Goal: Information Seeking & Learning: Learn about a topic

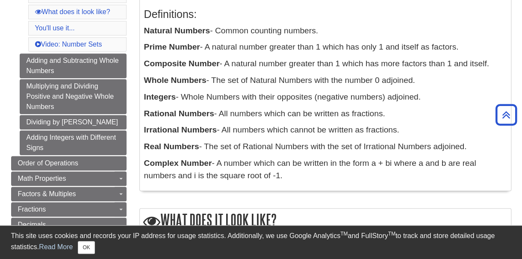
scroll to position [184, 0]
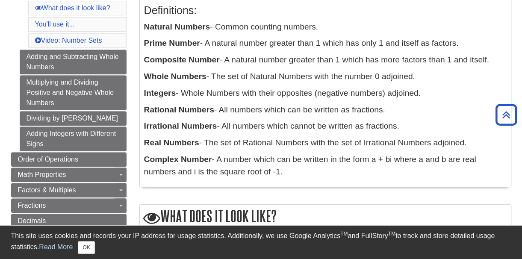
click at [277, 109] on p "Rational Numbers - All numbers which can be written as fractions." at bounding box center [325, 110] width 363 height 12
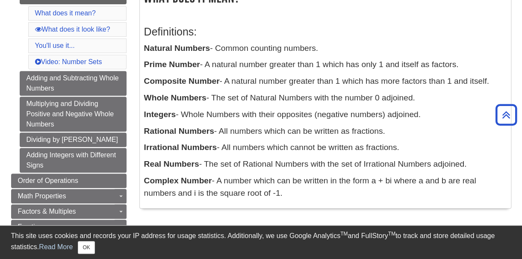
scroll to position [162, 0]
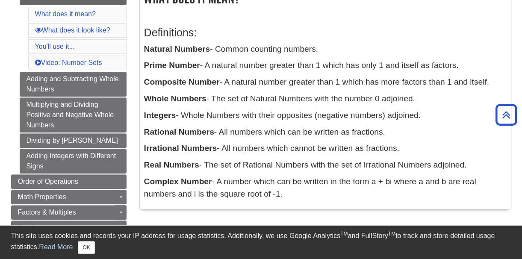
click at [242, 94] on p "Whole Numbers - The set of Natural Numbers with the number 0 adjoined." at bounding box center [325, 99] width 363 height 12
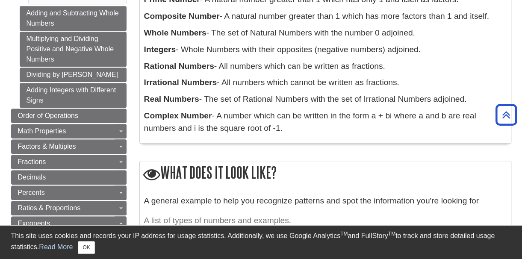
scroll to position [232, 0]
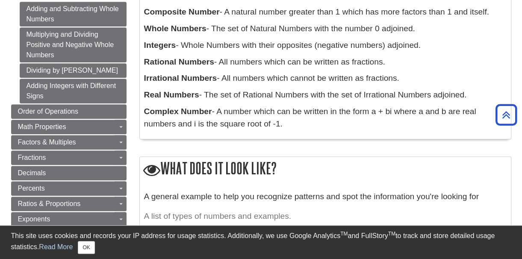
click at [275, 125] on p "Complex Number - A number which can be written in the form a + bi where a and b…" at bounding box center [325, 118] width 363 height 25
click at [317, 115] on p "Complex Number - A number which can be written in the form a + bi where a and b…" at bounding box center [325, 118] width 363 height 25
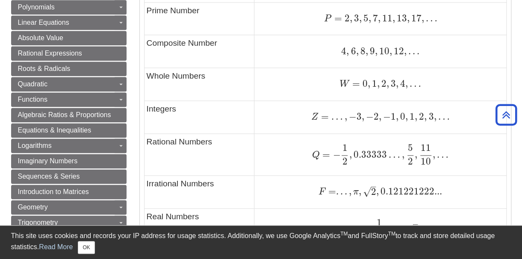
scroll to position [506, 0]
click at [327, 52] on div "4 , 6 , 8 , 9 , 10 , 12 , . . . 4 , 6 , 8 , 9 , 10 , 12 , . . ." at bounding box center [380, 51] width 247 height 12
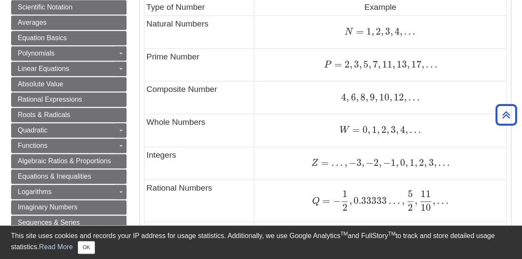
click at [330, 67] on span "P" at bounding box center [328, 64] width 8 height 9
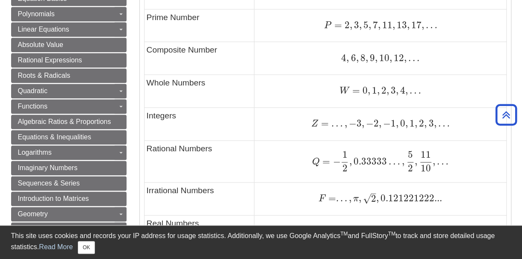
click at [322, 65] on td "4 , 6 , 8 , 9 , 10 , 12 , . . . 4 , 6 , 8 , 9 , 10 , 12 , . . ." at bounding box center [380, 58] width 252 height 33
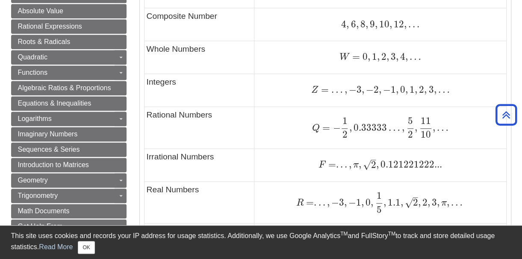
click at [311, 61] on div "W = 0 , 1 , 2 , 3 , 4 , … W = 0 , 1 , 2 , 3 , 4 , …" at bounding box center [380, 57] width 247 height 12
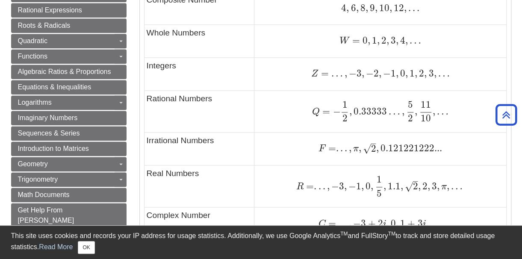
scroll to position [551, 0]
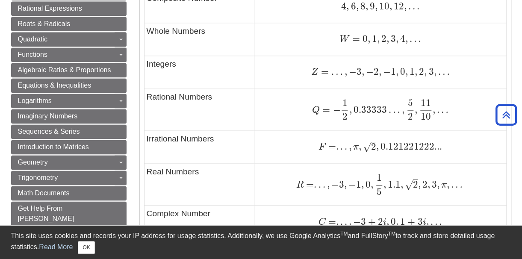
click at [301, 63] on td "Z = … , − 3 , − 2 , − 1 , 0 , 1 , 2 , 3 , … Z = … , − 3 , − 2 , − 1 , 0 , 1 , 2…" at bounding box center [380, 72] width 252 height 33
click at [280, 71] on div "Z = … , − 3 , − 2 , − 1 , 0 , 1 , 2 , 3 , … Z = … , − 3 , − 2 , − 1 , 0 , 1 , 2…" at bounding box center [380, 72] width 247 height 12
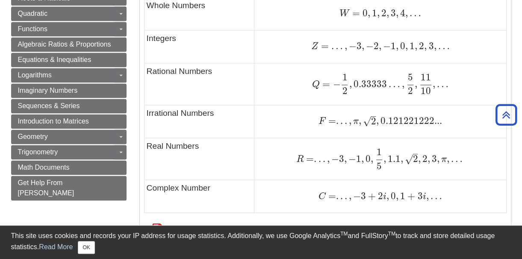
click at [280, 71] on td "Q = − 1 2 , 0.33333 … , 5 2 , 11 10 , … Q = − 1 2 , 0.33333 … , 5 2 , 11 10 , …" at bounding box center [380, 84] width 252 height 42
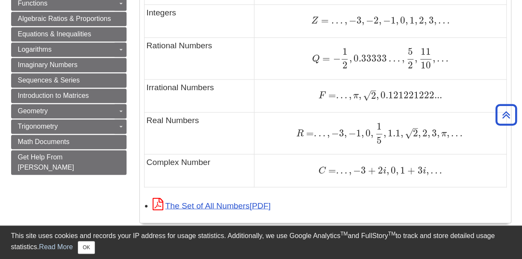
scroll to position [603, 0]
click at [237, 53] on td "Rational Numbers" at bounding box center [199, 57] width 110 height 42
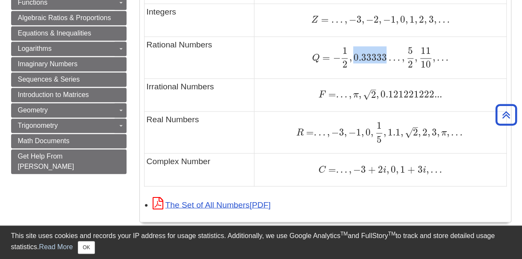
drag, startPoint x: 353, startPoint y: 55, endPoint x: 386, endPoint y: 55, distance: 33.4
click at [386, 55] on span "Q = − 1 2 , 0.33333 … , 5 2 , 11 10 , …" at bounding box center [380, 57] width 136 height 11
click at [337, 56] on span "−" at bounding box center [335, 58] width 10 height 12
drag, startPoint x: 317, startPoint y: 54, endPoint x: 337, endPoint y: 57, distance: 20.7
click at [337, 57] on span "Q = − 1 2 , 0.33333 … , 5 2 , 11 10 , …" at bounding box center [380, 57] width 136 height 11
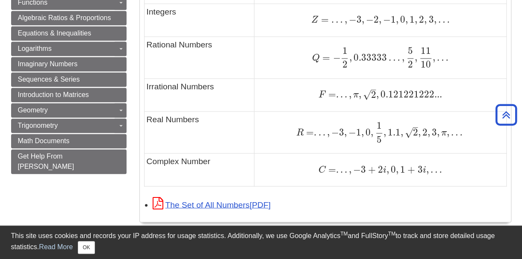
click at [244, 59] on td "Rational Numbers" at bounding box center [199, 57] width 110 height 42
drag, startPoint x: 148, startPoint y: 42, endPoint x: 222, endPoint y: 44, distance: 74.8
click at [222, 44] on td "Rational Numbers" at bounding box center [199, 57] width 110 height 42
copy td "Rational Numbers"
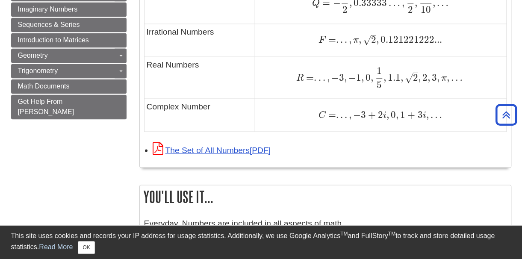
scroll to position [661, 0]
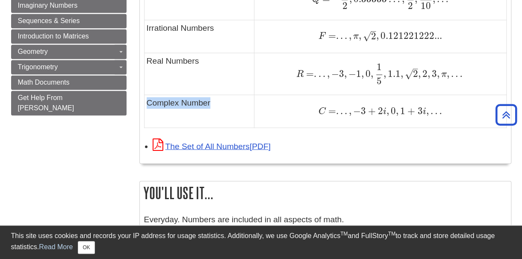
drag, startPoint x: 227, startPoint y: 97, endPoint x: 145, endPoint y: 103, distance: 82.3
click at [145, 103] on td "Complex Number" at bounding box center [199, 111] width 110 height 33
copy td "Complex Number"
click at [209, 68] on td "Real Numbers" at bounding box center [199, 74] width 110 height 42
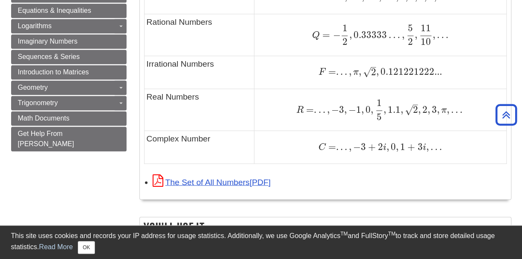
scroll to position [616, 0]
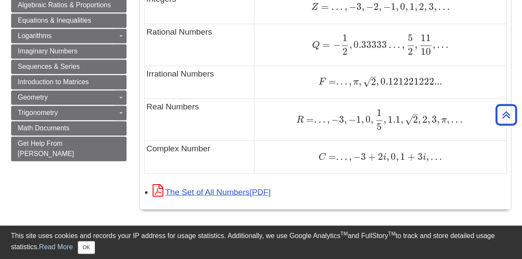
click at [238, 93] on td "Irrational Numbers" at bounding box center [199, 82] width 110 height 33
